Goal: Transaction & Acquisition: Subscribe to service/newsletter

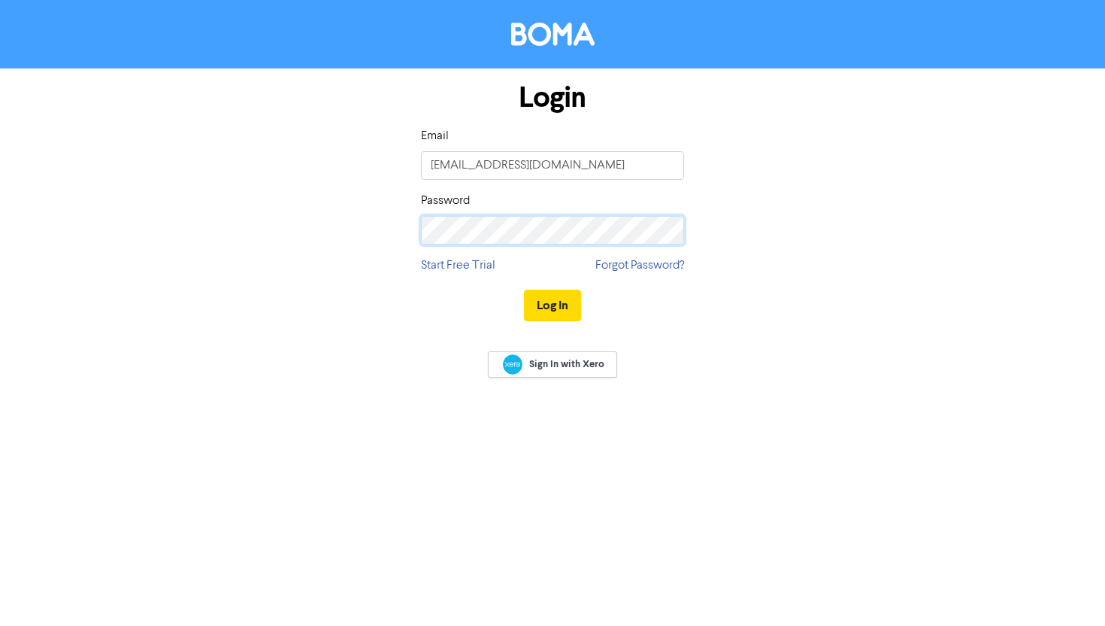
click at [524, 290] on button "Log In" at bounding box center [552, 306] width 57 height 32
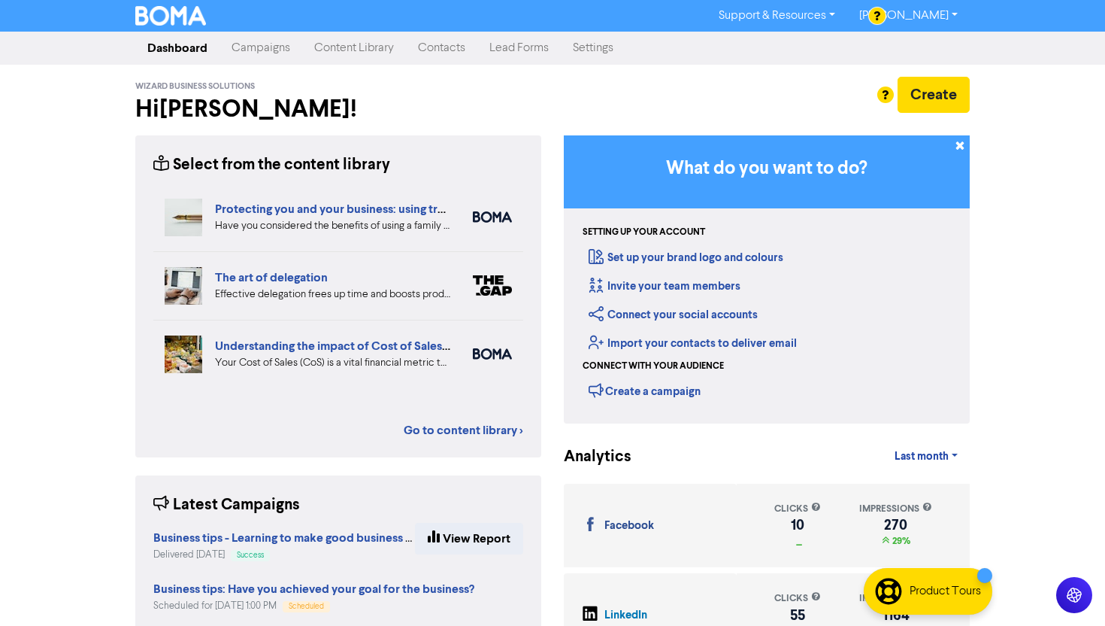
click at [359, 45] on link "Content Library" at bounding box center [354, 48] width 104 height 30
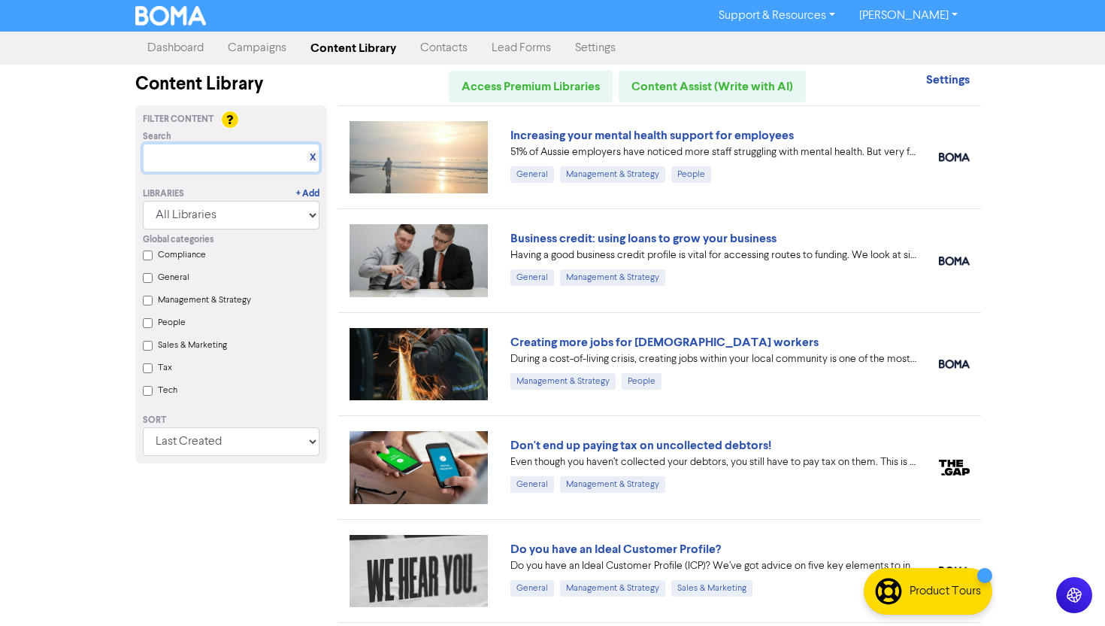
click at [202, 165] on input "text" at bounding box center [231, 158] width 177 height 29
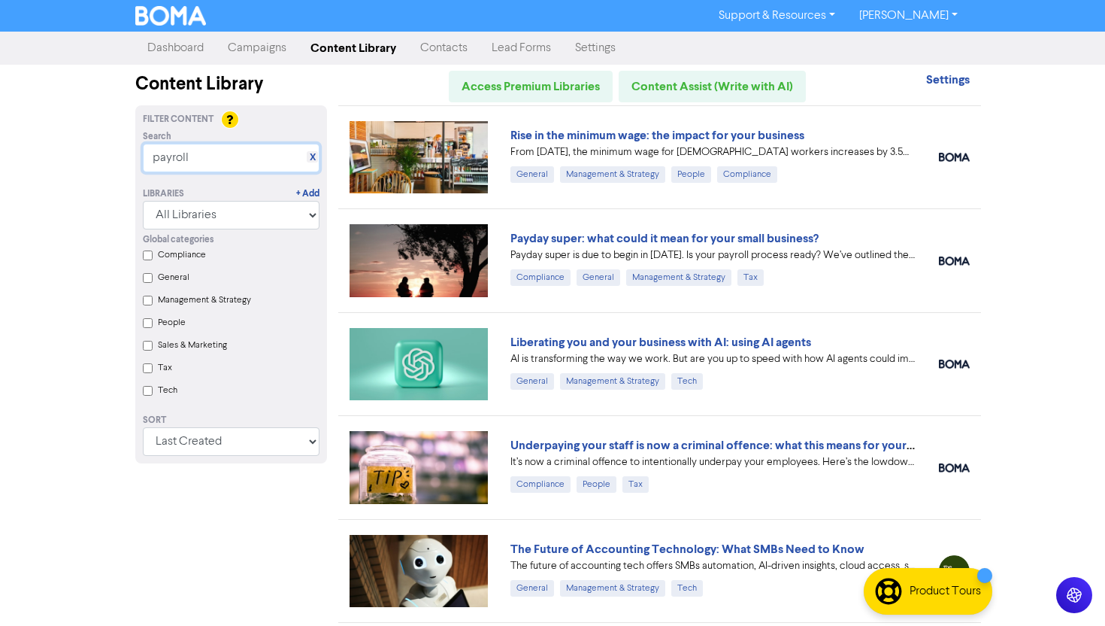
click at [207, 157] on input "payroll" at bounding box center [231, 158] width 177 height 29
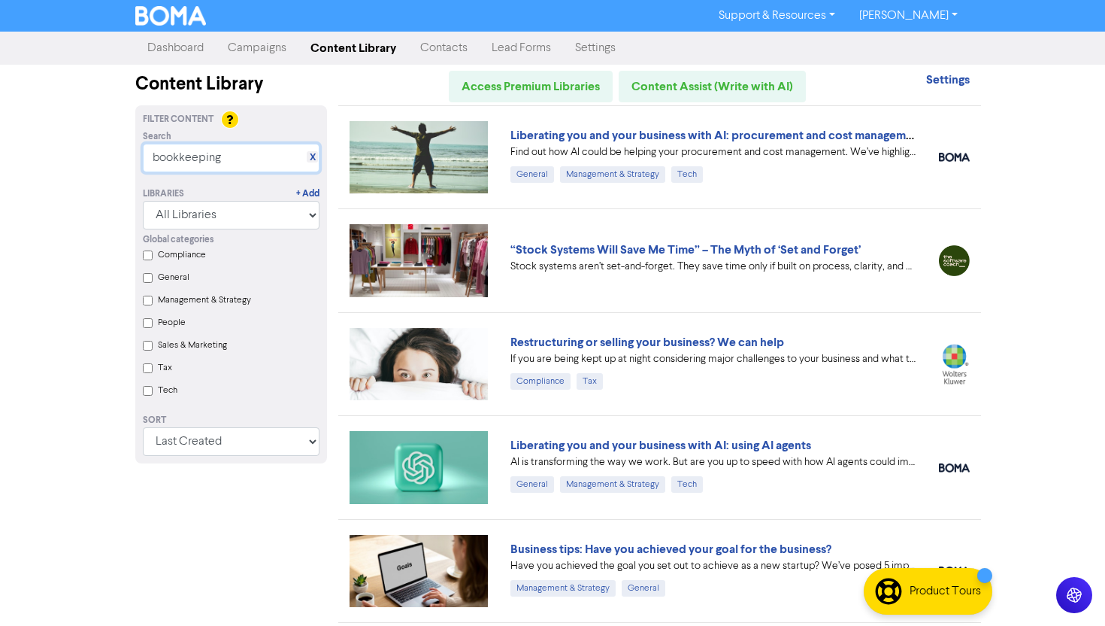
type input "bookkeeping"
click at [320, 40] on link "Content Library" at bounding box center [354, 48] width 110 height 30
click at [372, 50] on link "Content Library" at bounding box center [354, 48] width 110 height 30
click at [314, 159] on link "X" at bounding box center [313, 157] width 6 height 11
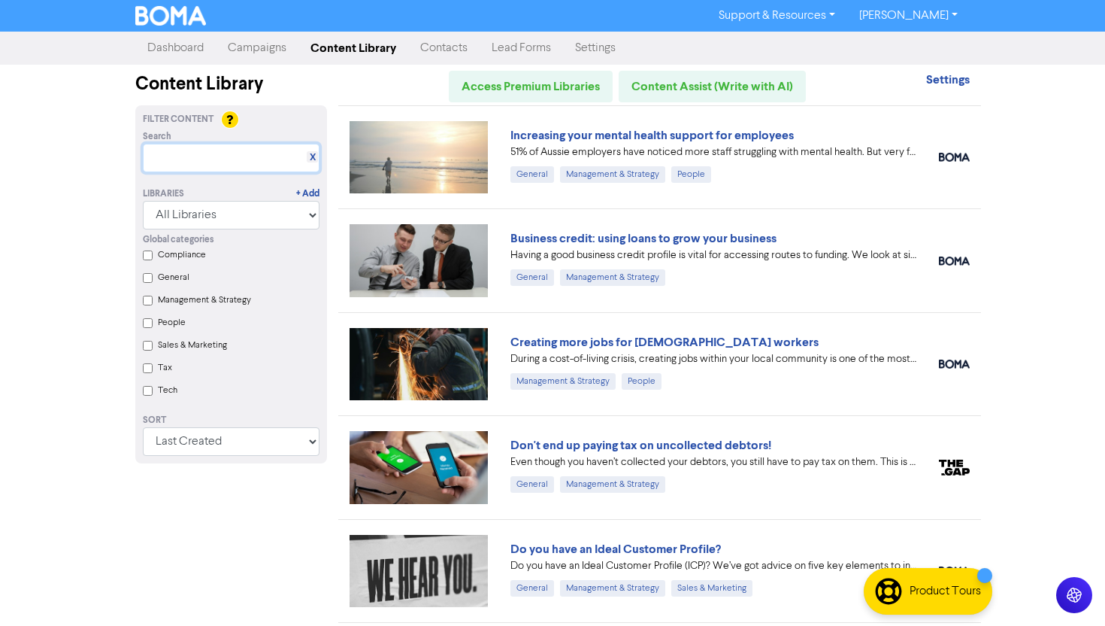
click at [241, 156] on input "text" at bounding box center [231, 158] width 177 height 29
type input "P"
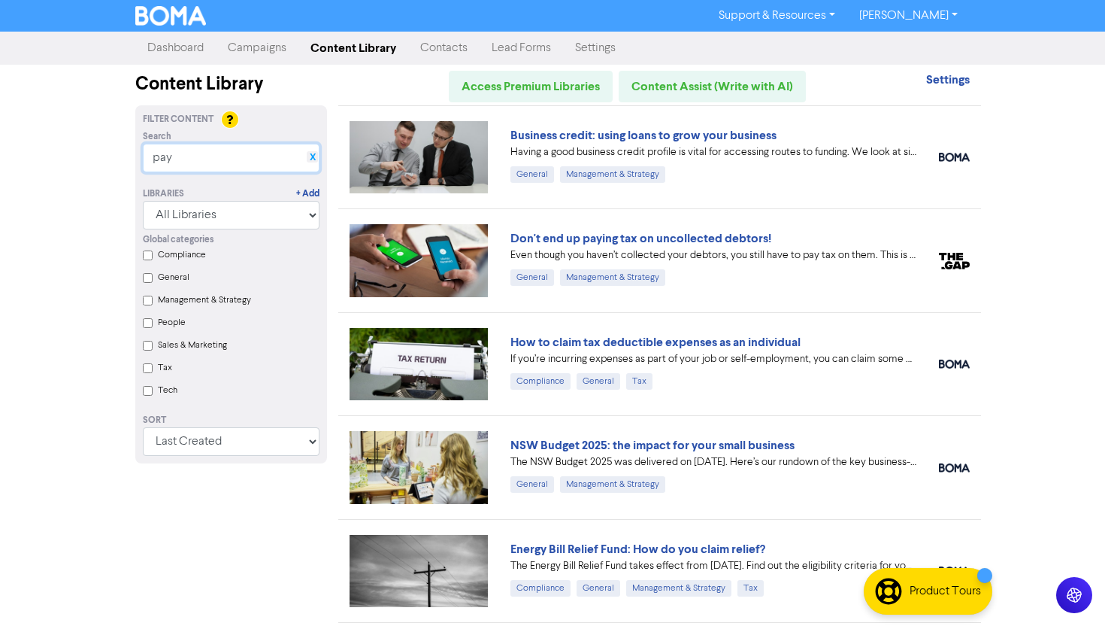
type input "pay"
click at [312, 157] on link "X" at bounding box center [313, 157] width 6 height 11
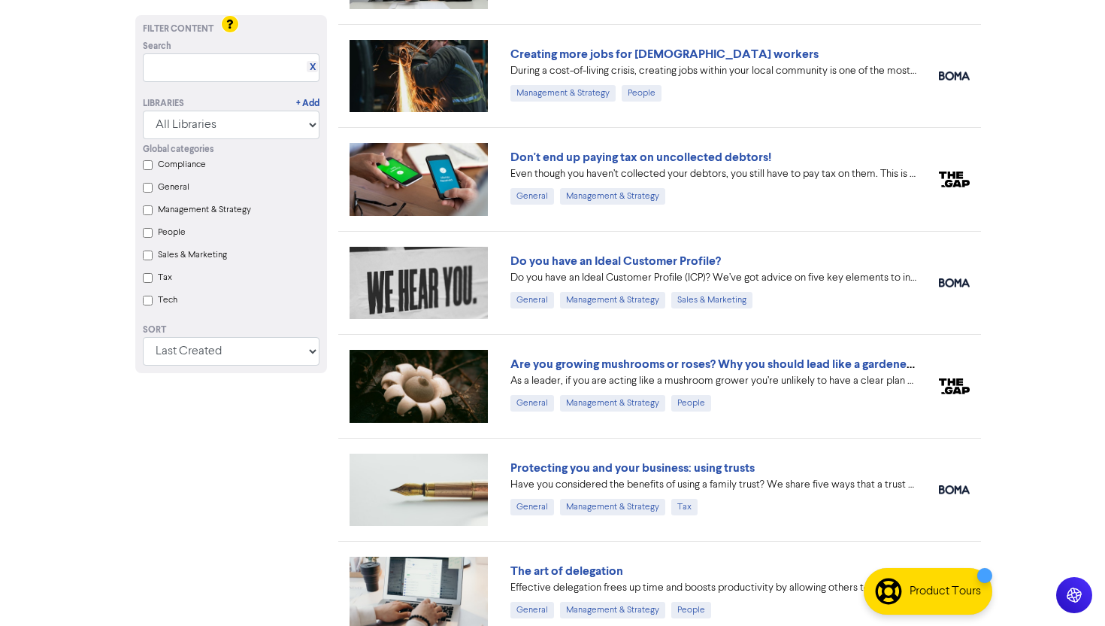
scroll to position [290, 0]
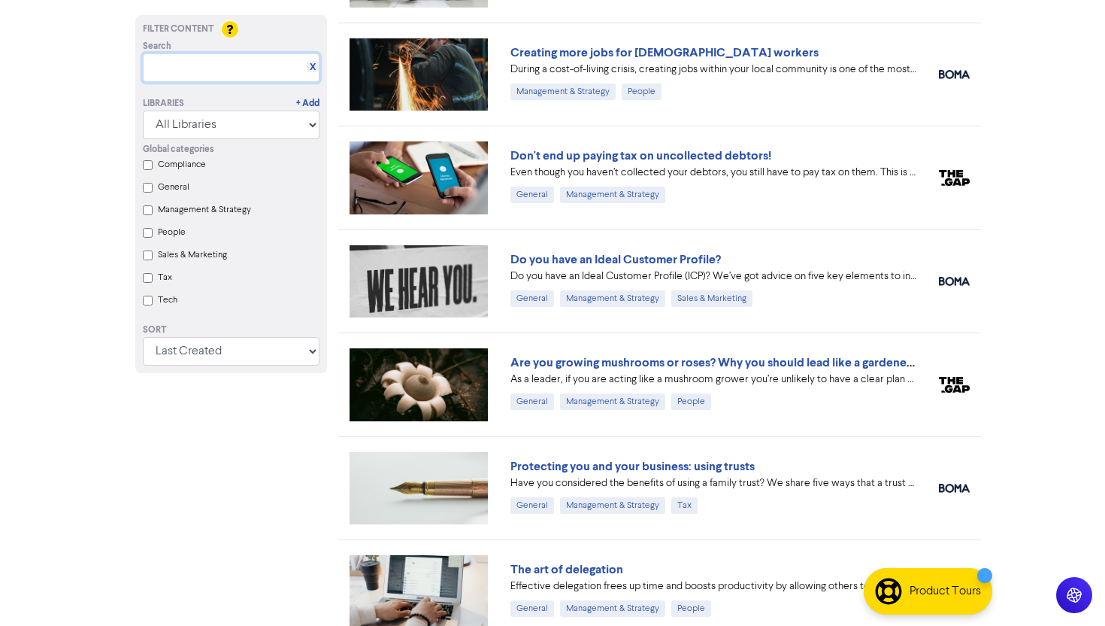
click at [230, 66] on input "text" at bounding box center [231, 67] width 177 height 29
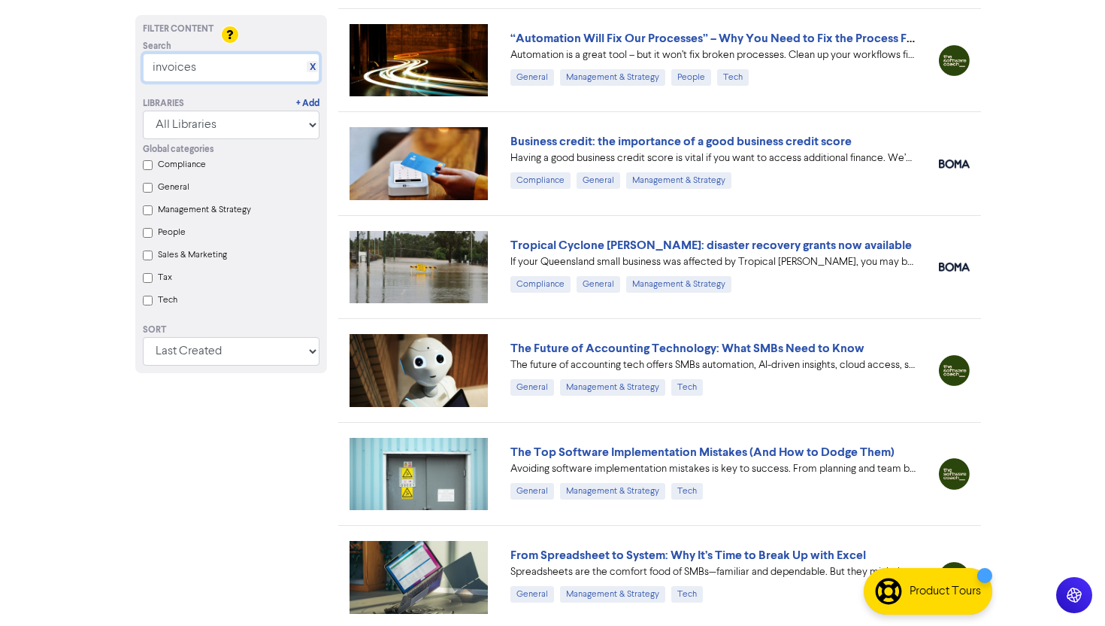
scroll to position [349, 0]
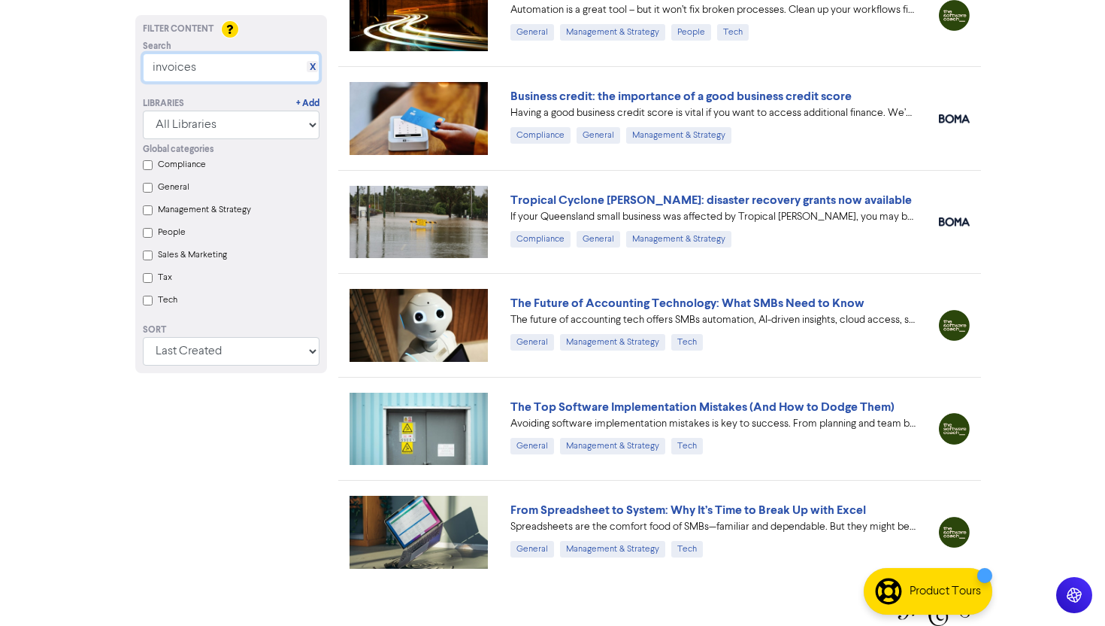
click at [235, 68] on input "invoices" at bounding box center [231, 67] width 177 height 29
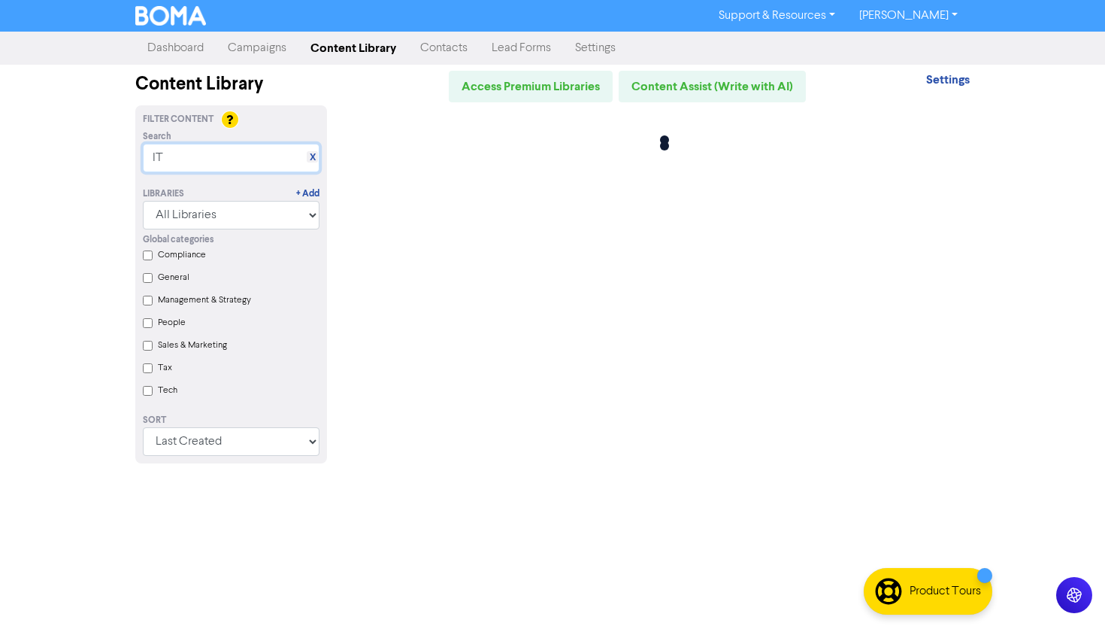
scroll to position [0, 0]
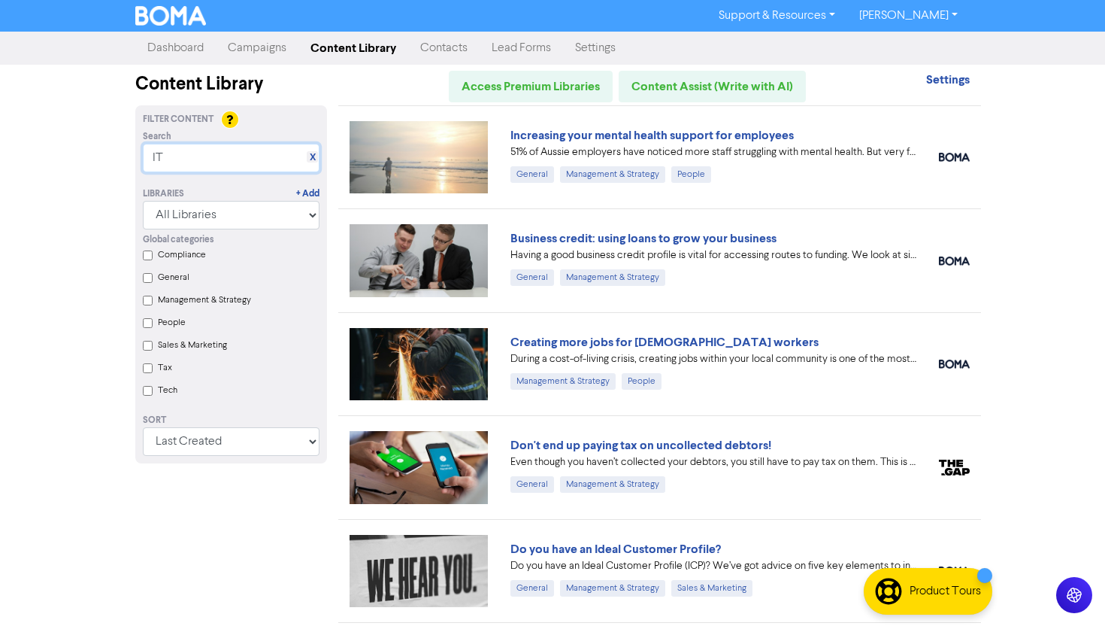
click at [241, 151] on input "IT" at bounding box center [231, 158] width 177 height 29
paste input "processes"
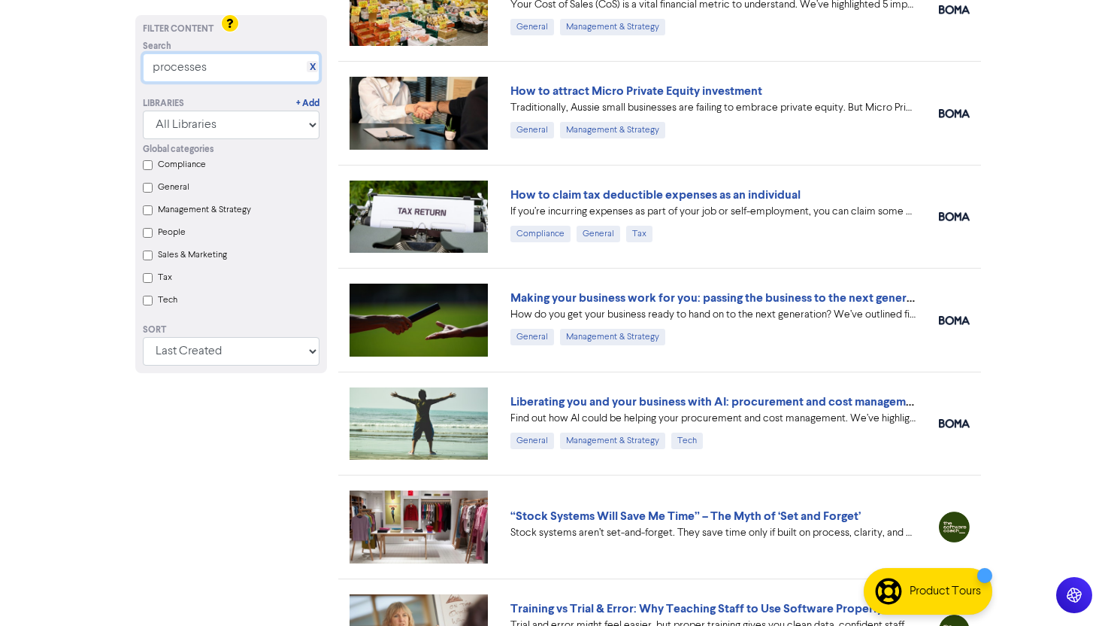
scroll to position [151, 0]
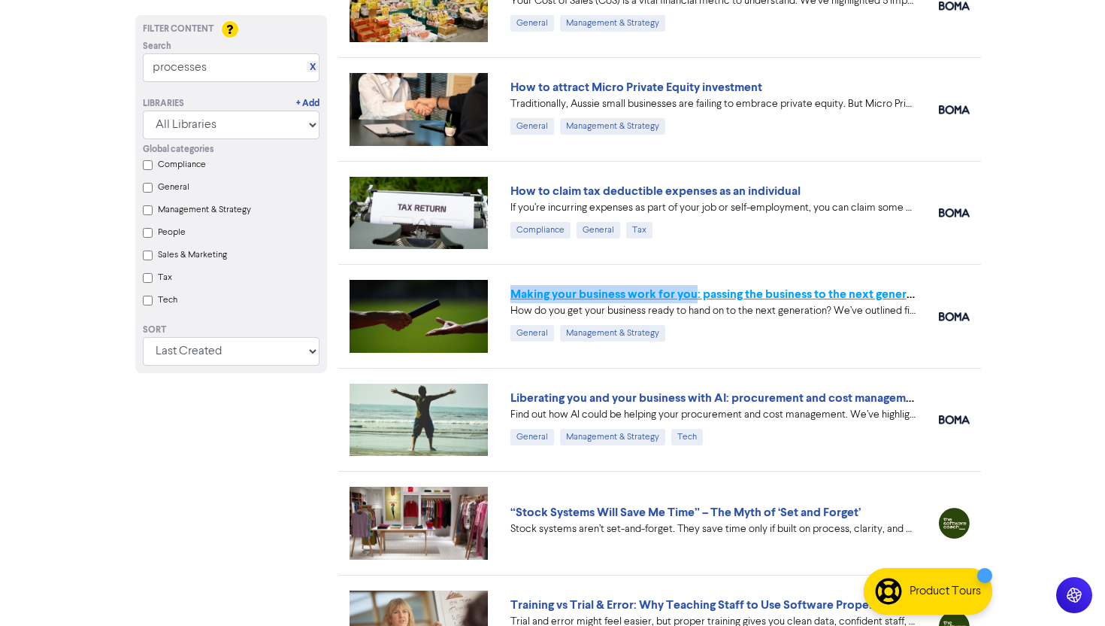
drag, startPoint x: 503, startPoint y: 293, endPoint x: 698, endPoint y: 296, distance: 194.8
click at [698, 296] on div "Making your business work for you: passing the business to the next generation …" at bounding box center [713, 316] width 429 height 62
copy link "Making your business work for you"
click at [262, 73] on input "processes" at bounding box center [231, 67] width 177 height 29
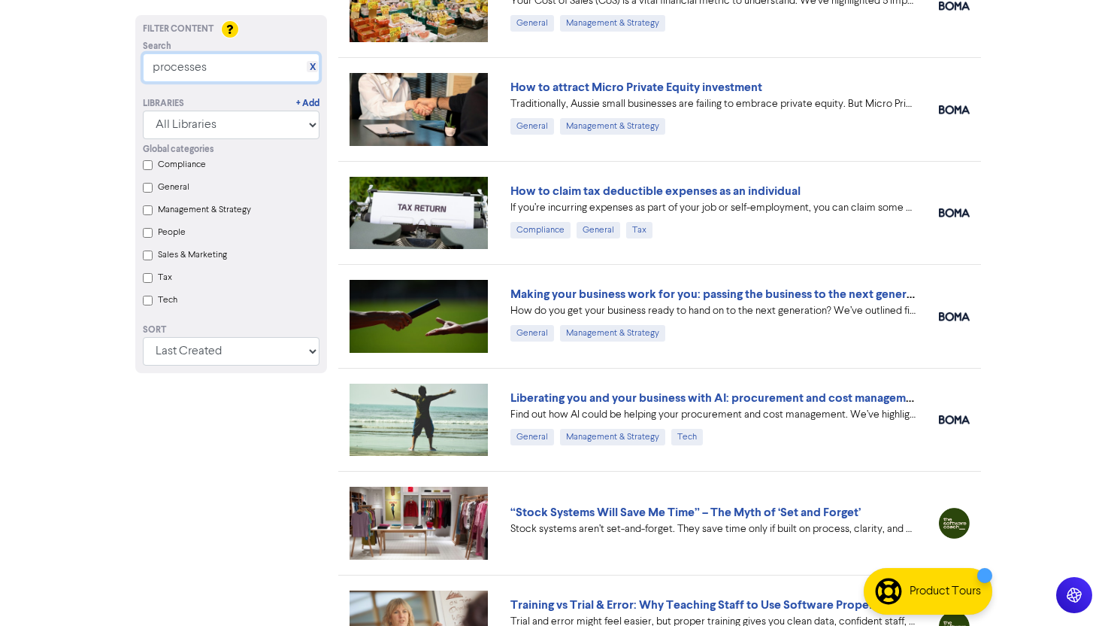
click at [262, 73] on input "processes" at bounding box center [231, 67] width 177 height 29
paste input "Making your business work for you"
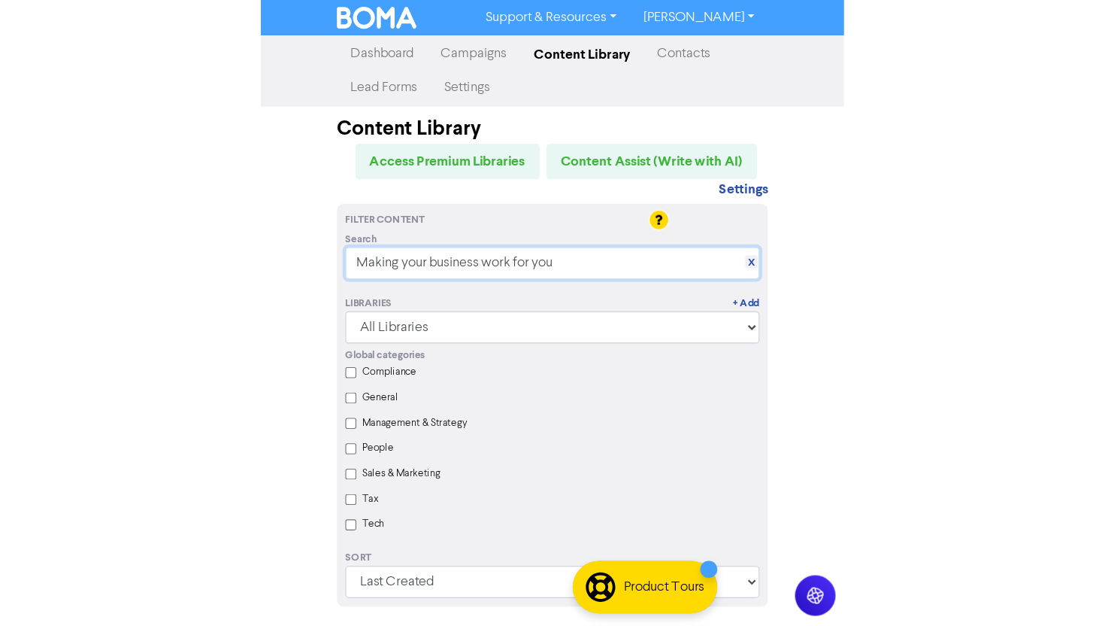
scroll to position [0, 0]
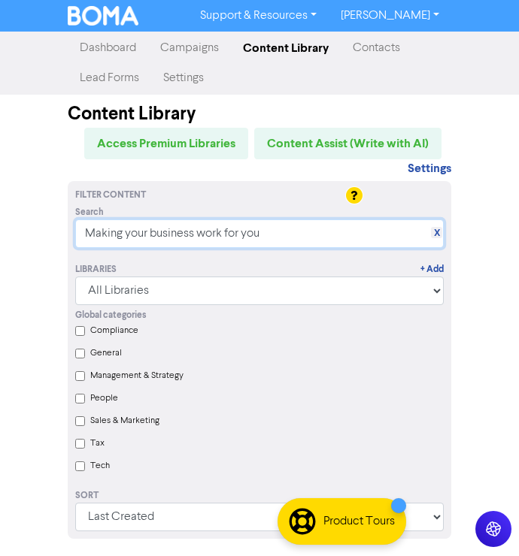
type input "Making your business work for you"
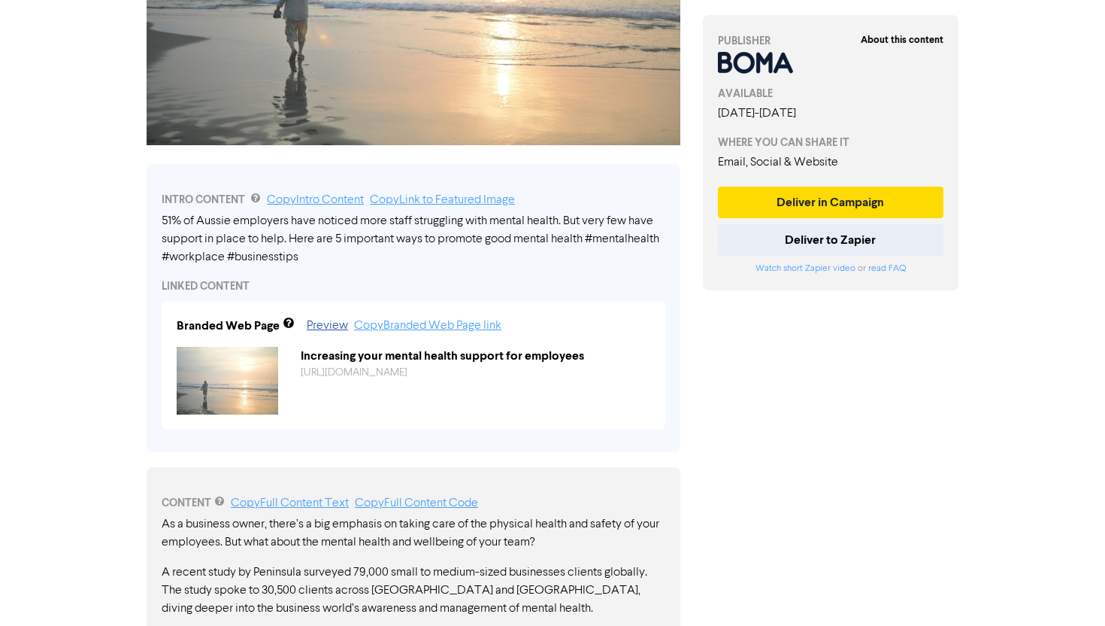
scroll to position [329, 0]
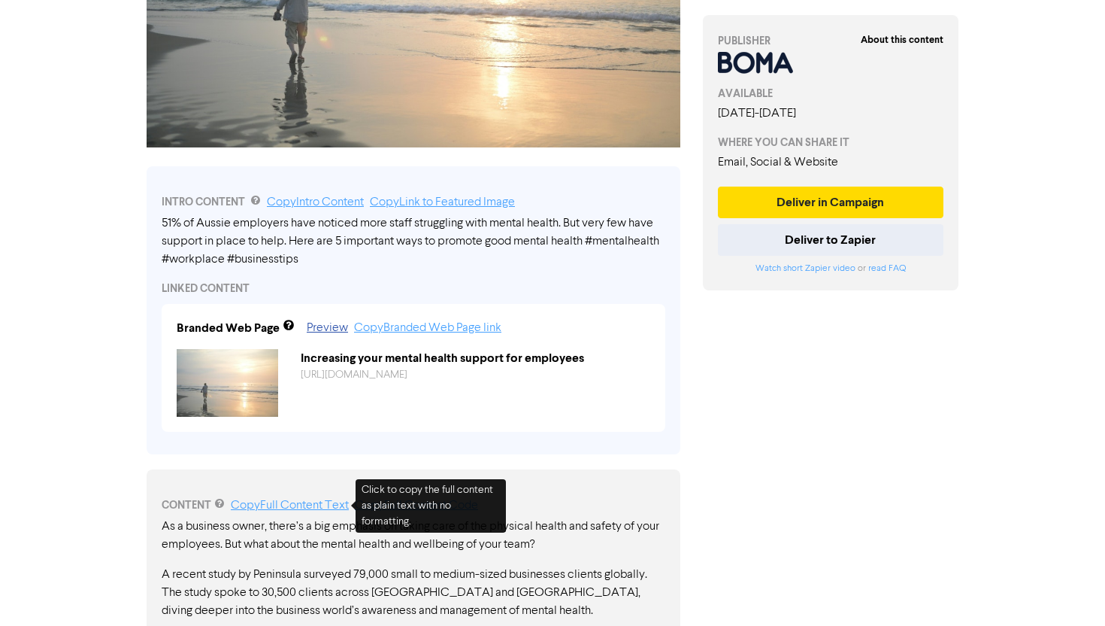
click at [323, 505] on link "Copy Full Content Text" at bounding box center [290, 505] width 118 height 12
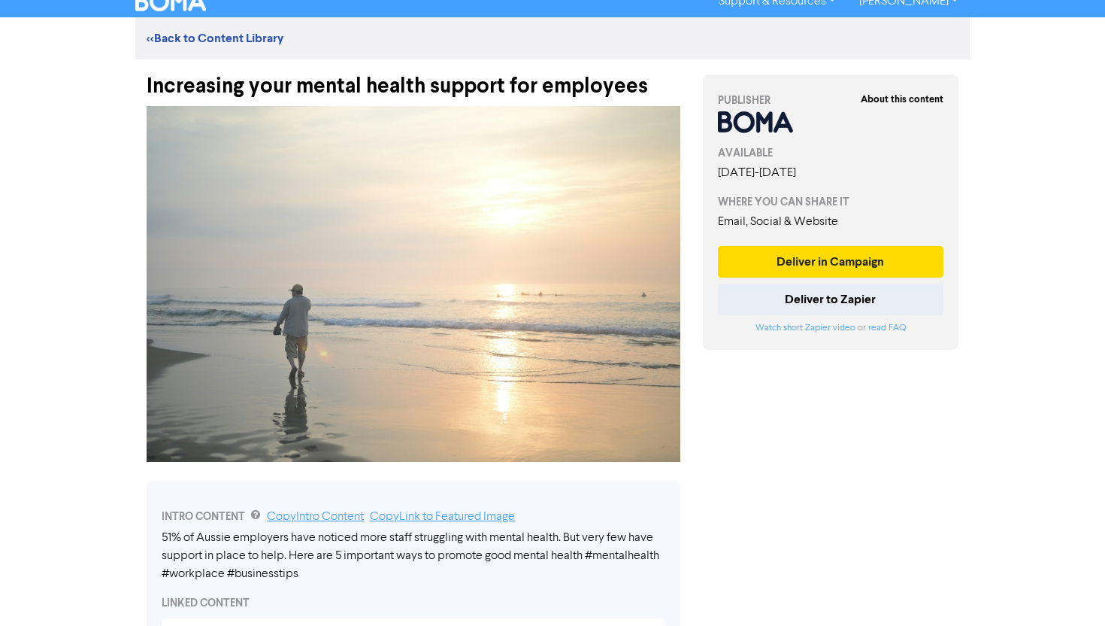
scroll to position [0, 0]
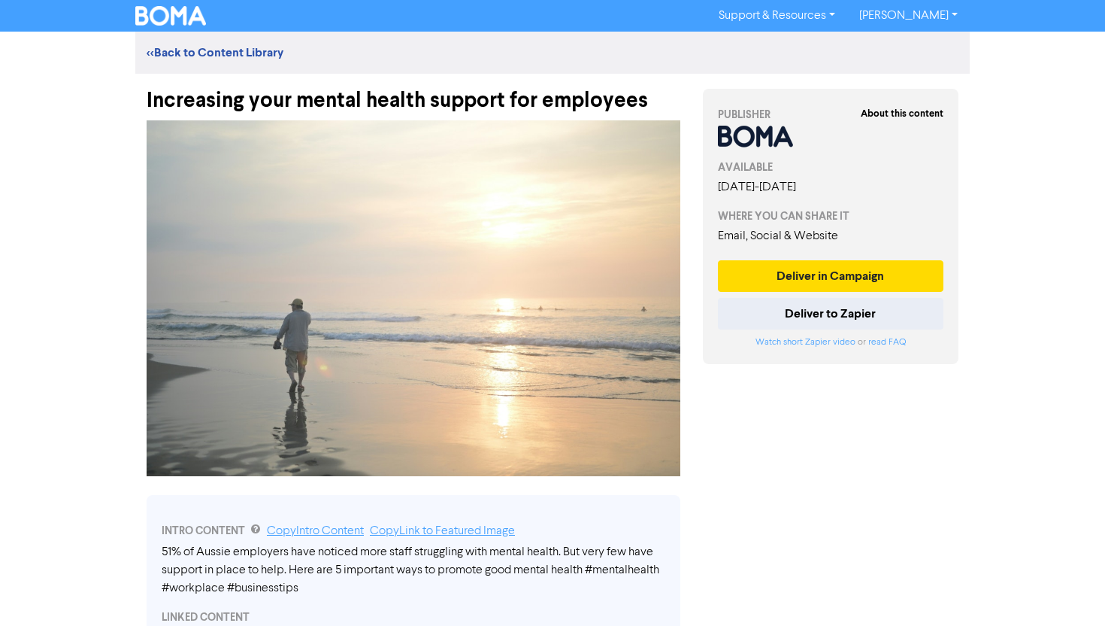
click at [320, 104] on div "Increasing your mental health support for employees" at bounding box center [414, 93] width 534 height 39
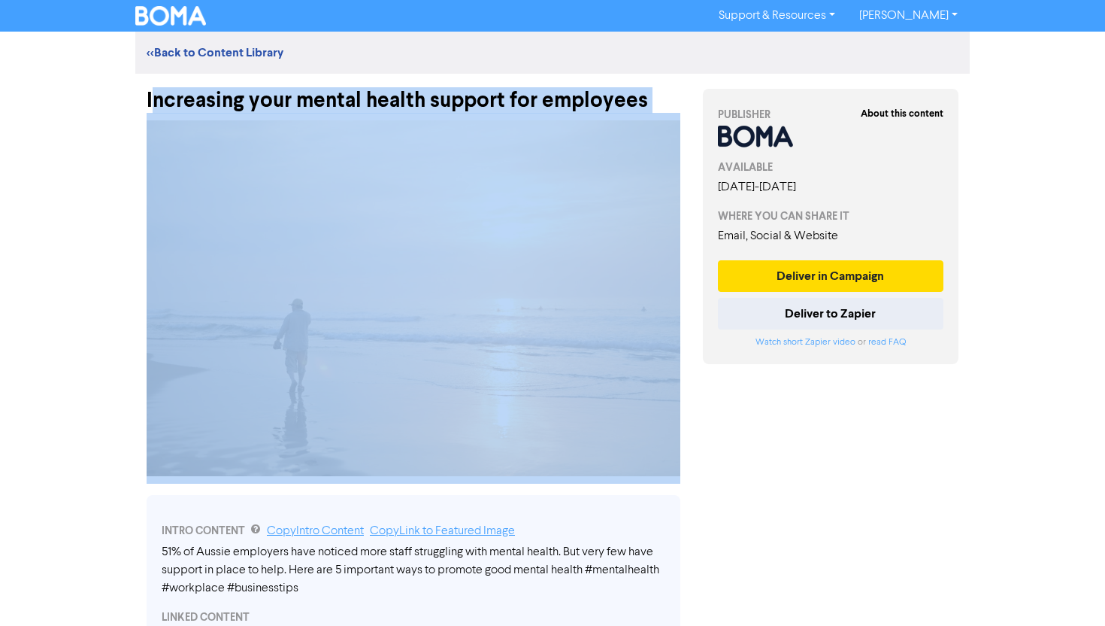
click at [320, 104] on div "Increasing your mental health support for employees" at bounding box center [414, 93] width 534 height 39
copy div "Increasing your mental health support for employees"
click at [816, 272] on button "Deliver in Campaign" at bounding box center [831, 276] width 226 height 32
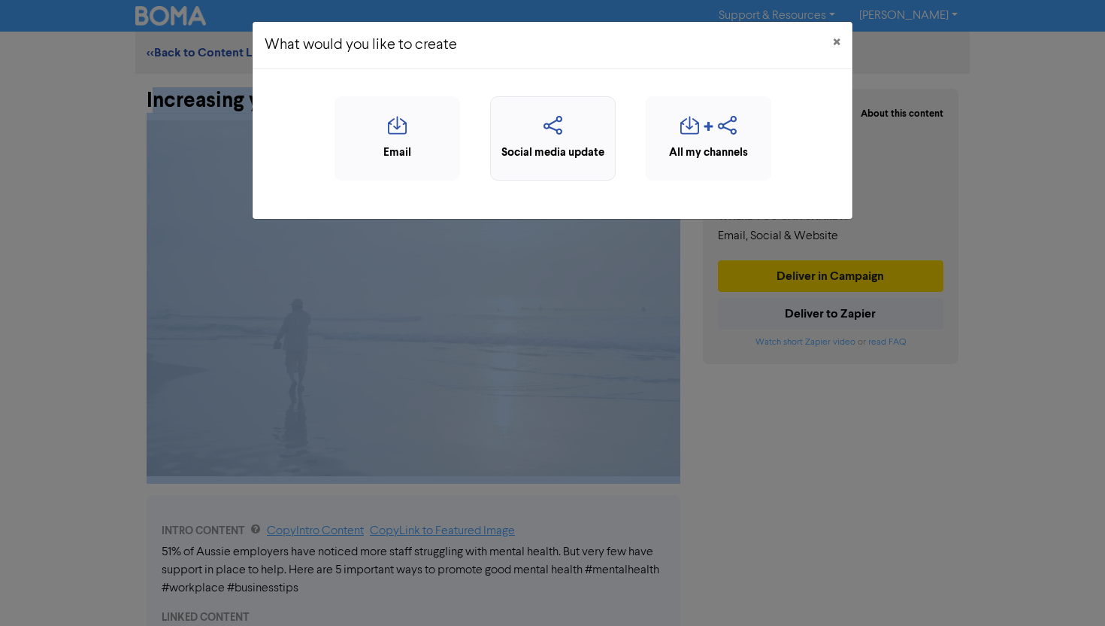
click at [600, 150] on div "Social media update" at bounding box center [553, 152] width 109 height 17
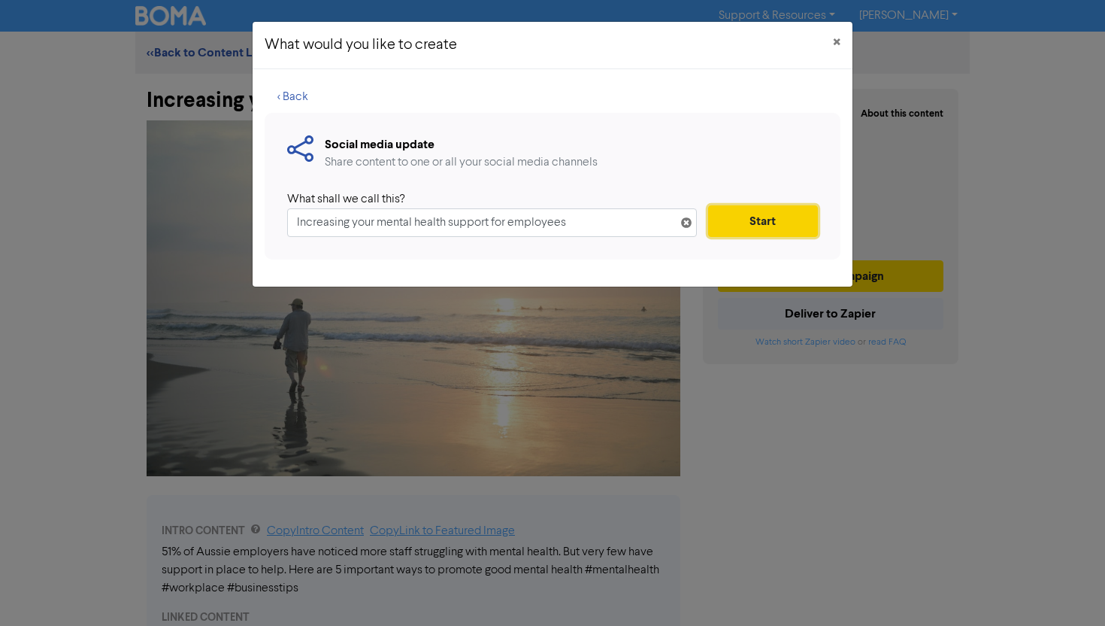
click at [763, 223] on button "Start" at bounding box center [763, 221] width 110 height 32
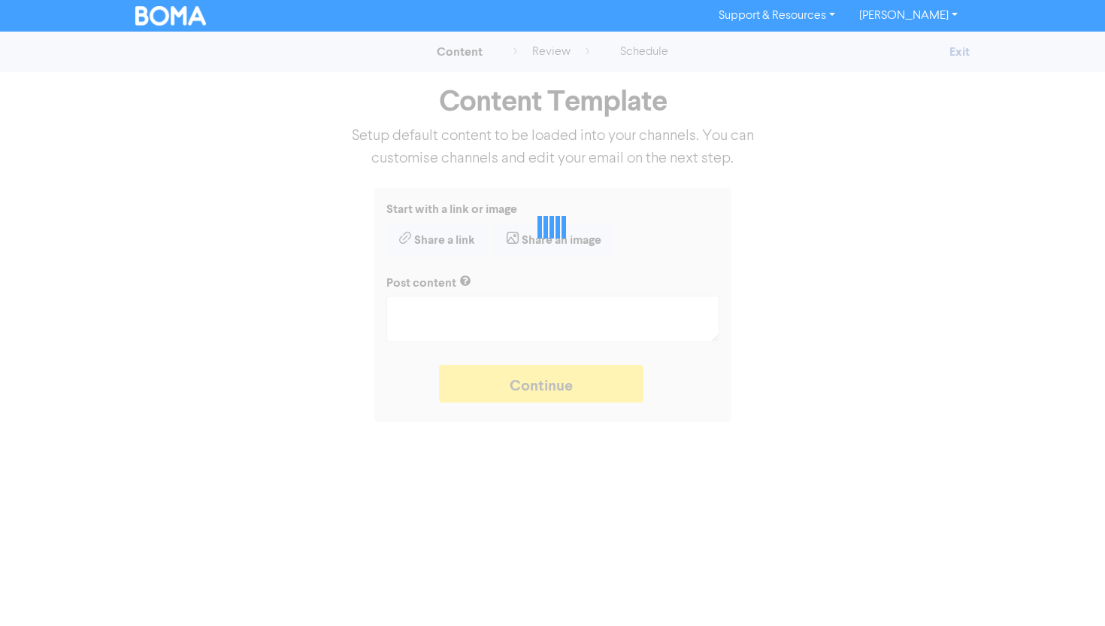
type textarea "x"
type textarea "51% of Aussie employers have noticed more staff struggling with mental health. …"
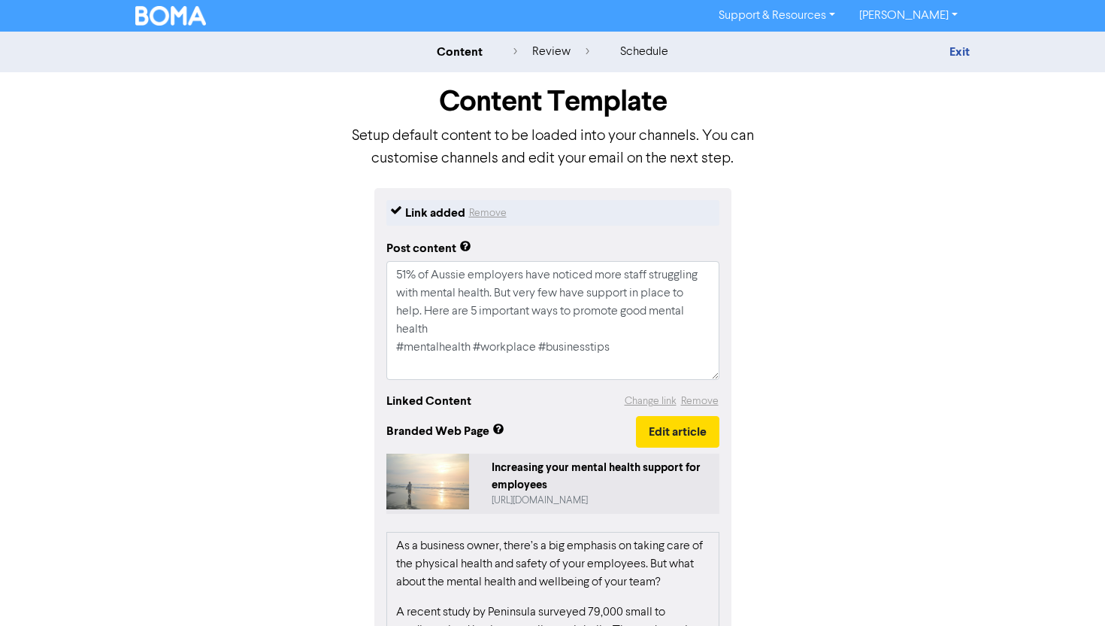
click at [570, 474] on div "Increasing your mental health support for employees" at bounding box center [602, 476] width 221 height 34
click at [195, 16] on img at bounding box center [170, 16] width 71 height 20
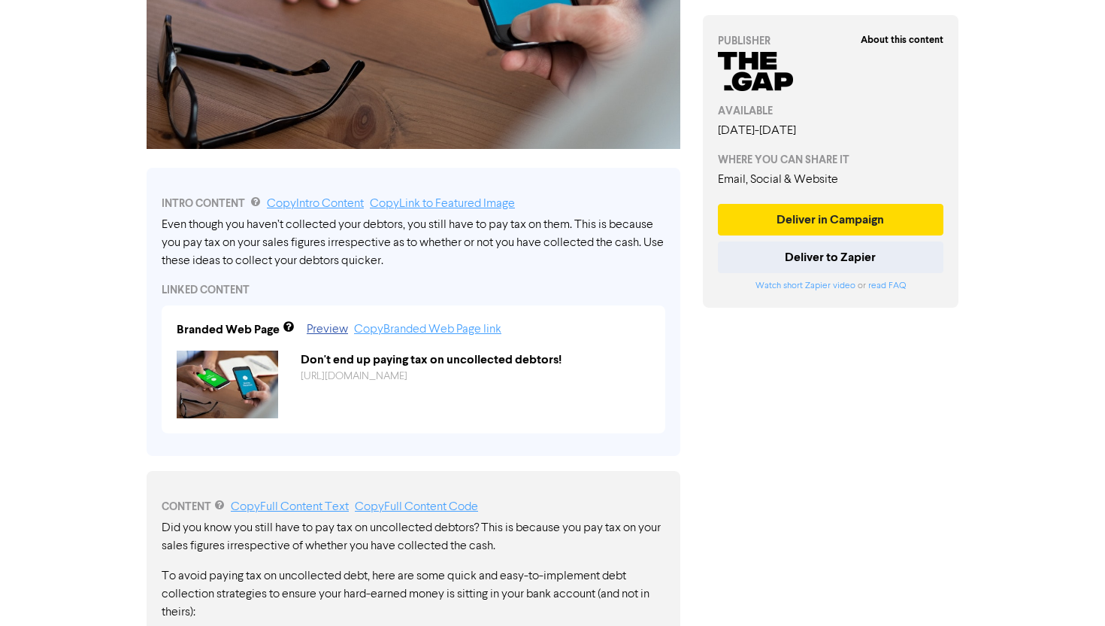
scroll to position [328, 0]
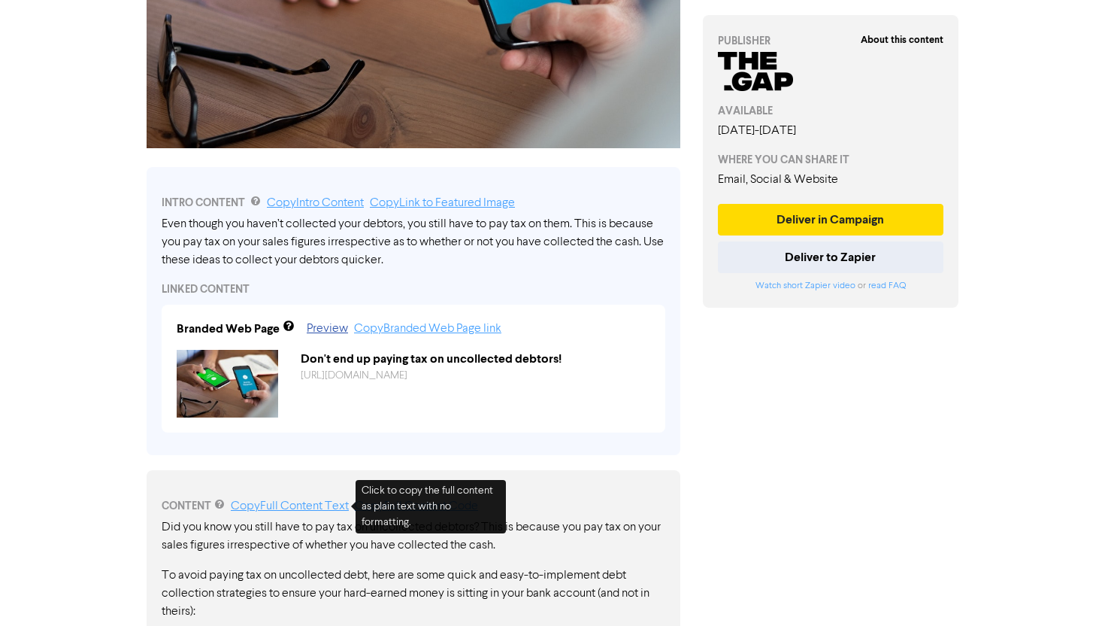
click at [304, 500] on link "Copy Full Content Text" at bounding box center [290, 506] width 118 height 12
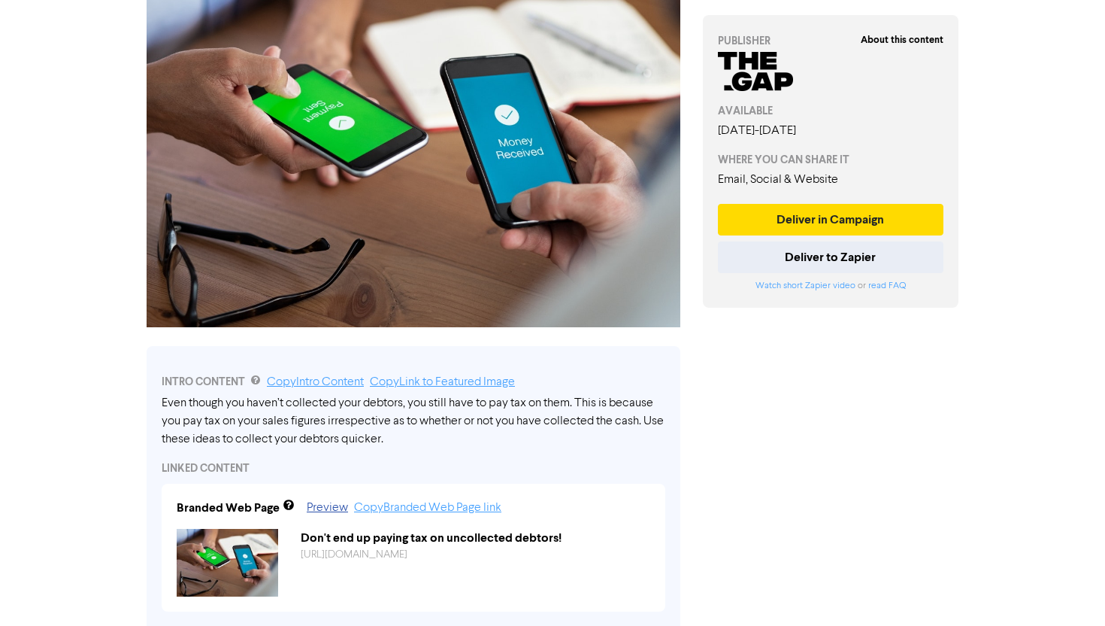
scroll to position [0, 0]
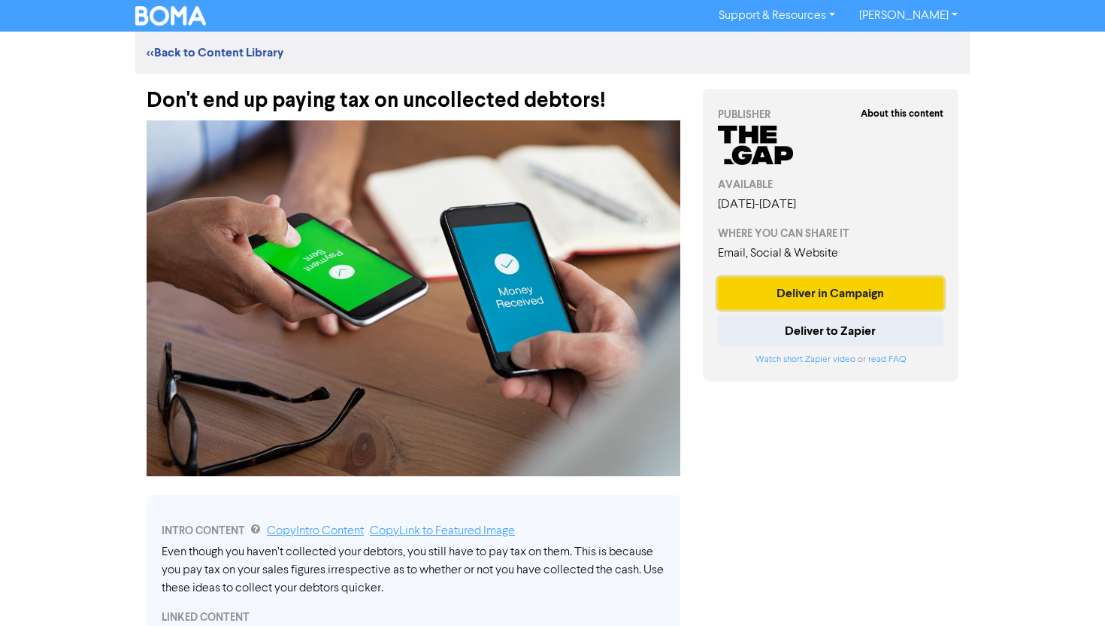
click at [820, 280] on button "Deliver in Campaign" at bounding box center [831, 293] width 226 height 32
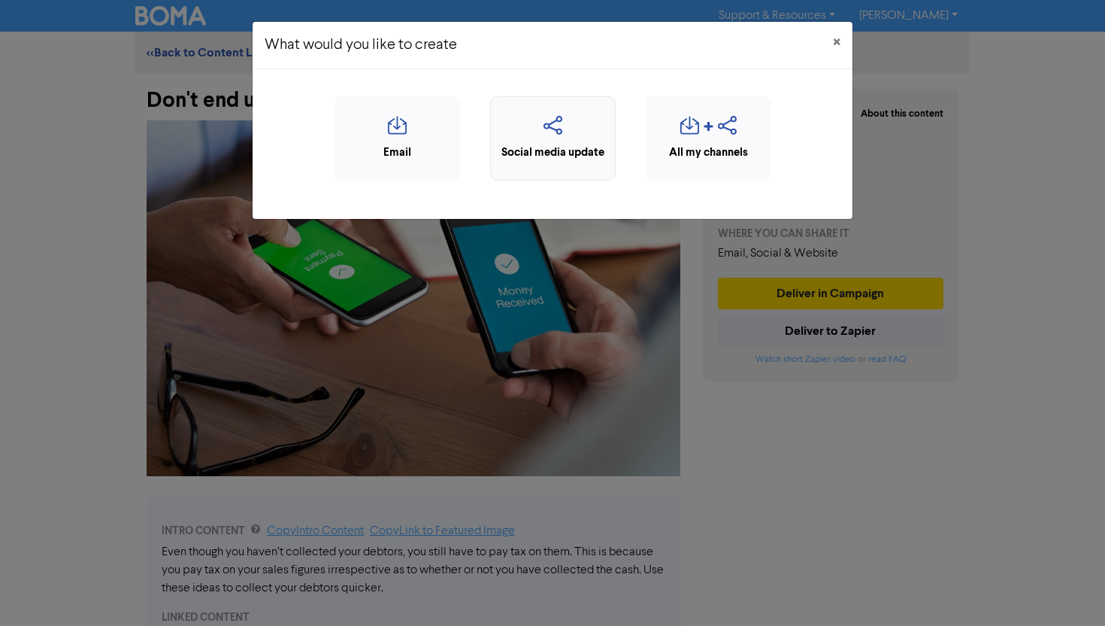
click at [556, 137] on icon "button" at bounding box center [553, 130] width 109 height 29
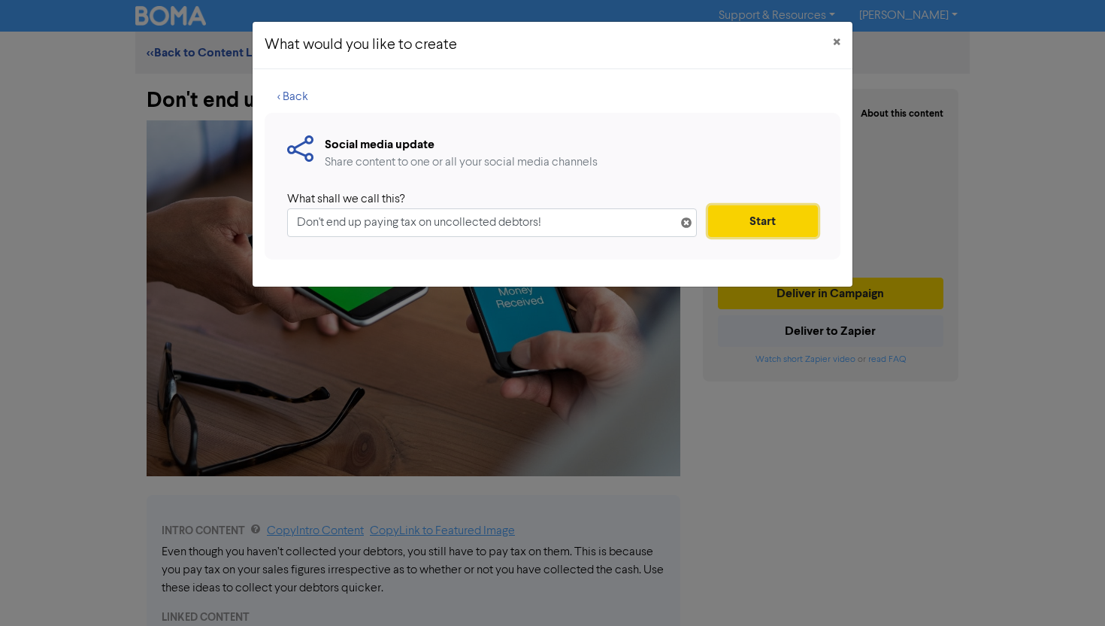
click at [756, 217] on button "Start" at bounding box center [763, 221] width 110 height 32
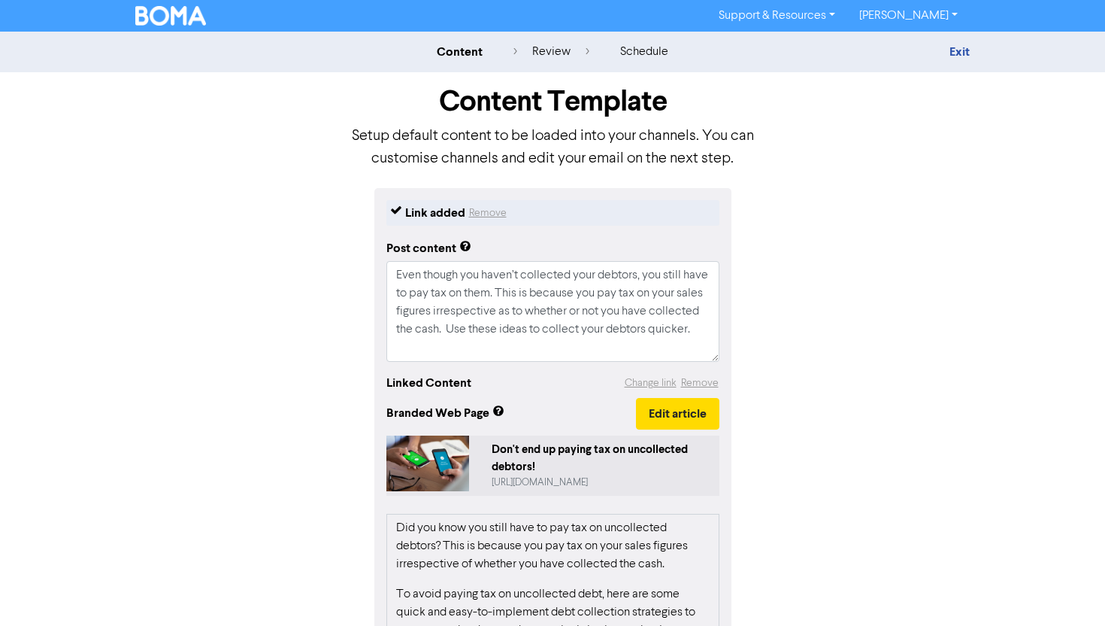
click at [554, 451] on div "Don't end up paying tax on uncollected debtors!" at bounding box center [602, 458] width 221 height 34
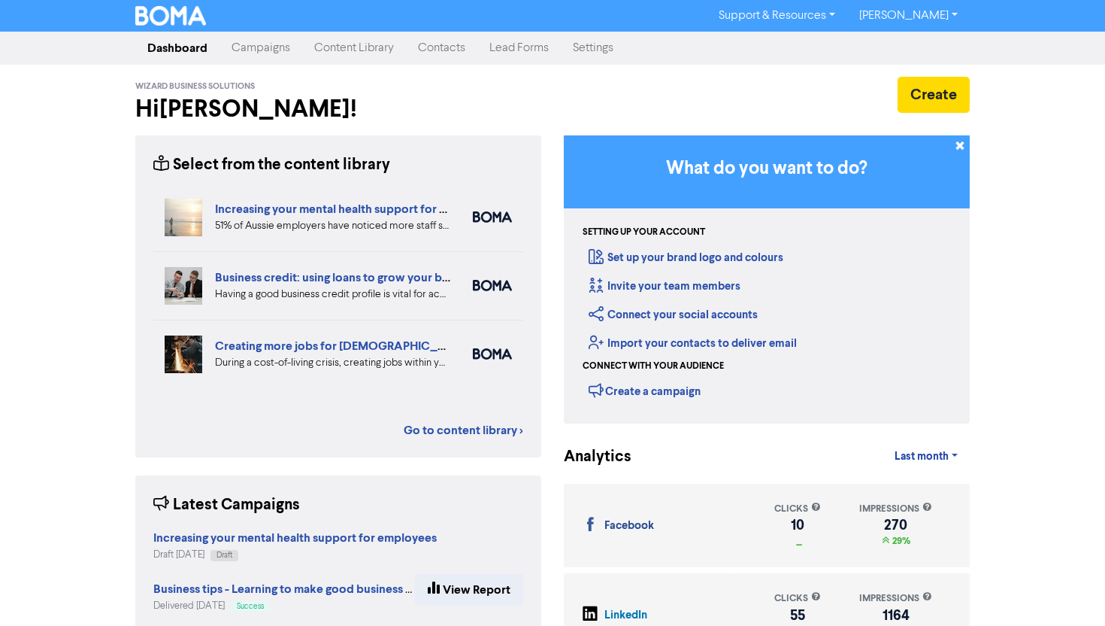
click at [255, 43] on link "Campaigns" at bounding box center [261, 48] width 83 height 30
